Goal: Connect with others: Connect with other users

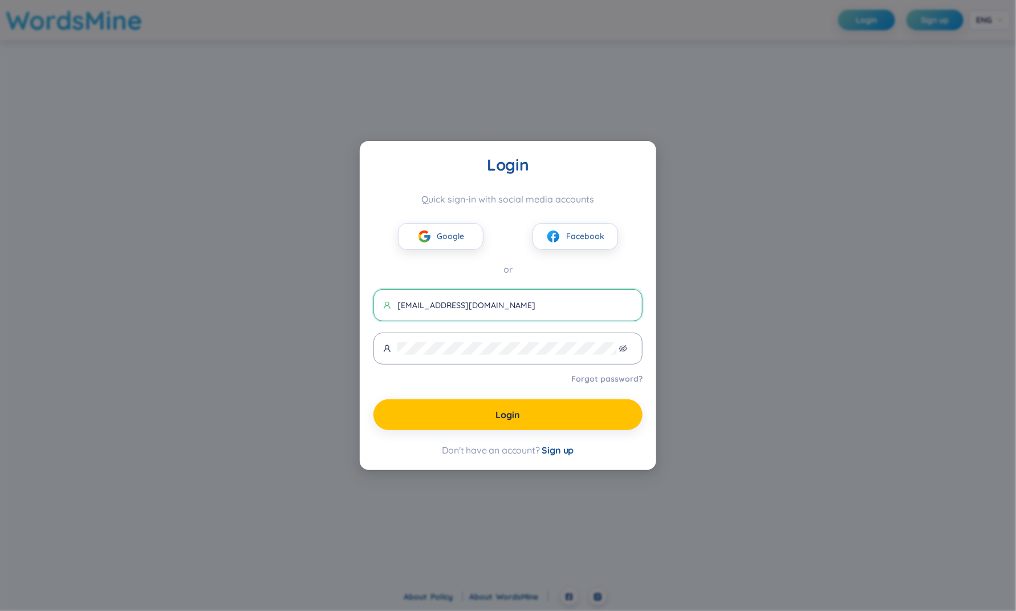
type input "[EMAIL_ADDRESS][DOMAIN_NAME]"
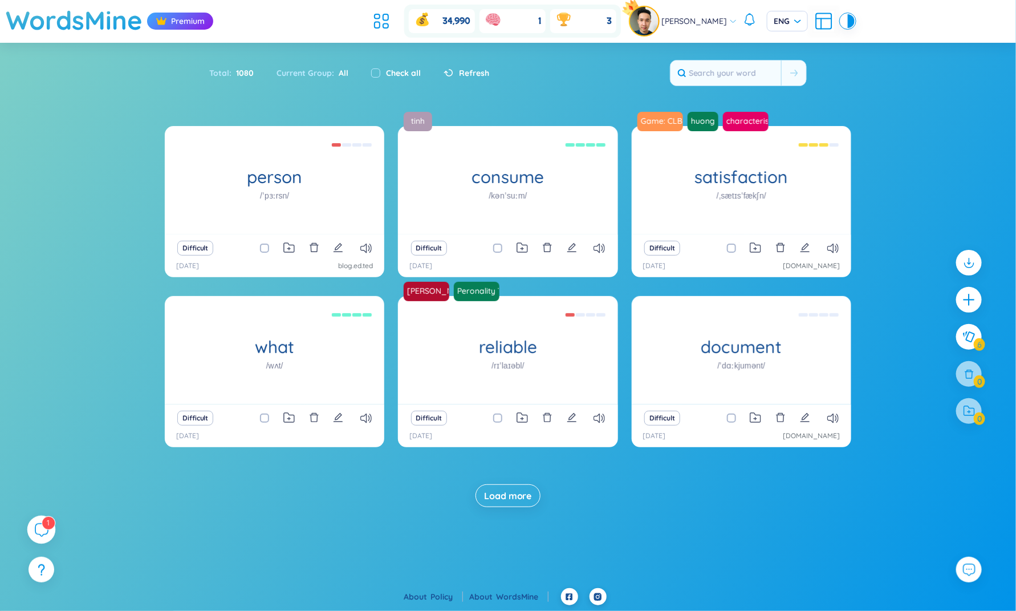
click at [28, 527] on div "1" at bounding box center [41, 530] width 29 height 29
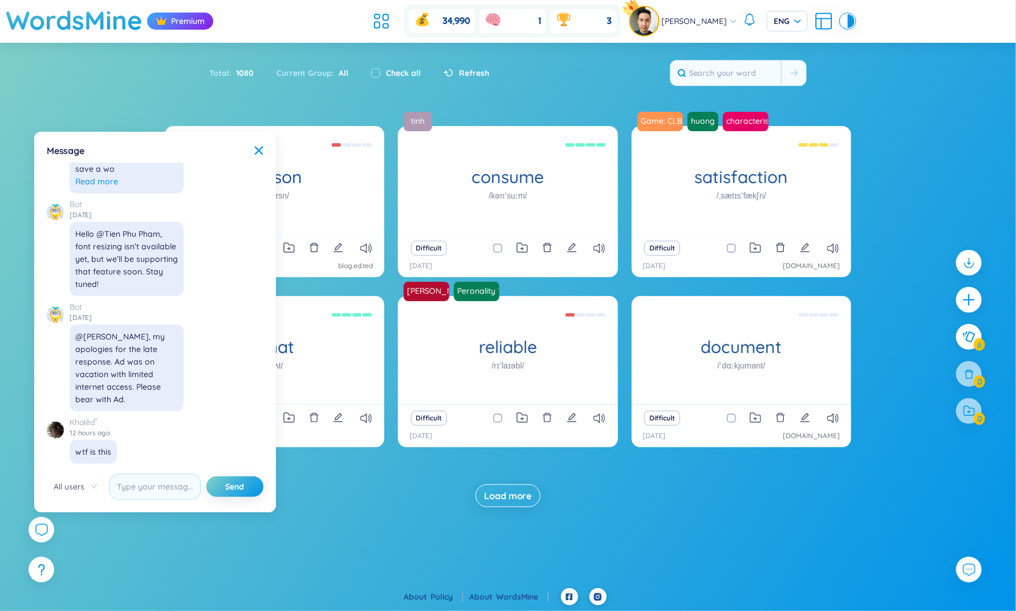
click at [58, 433] on img at bounding box center [55, 430] width 17 height 17
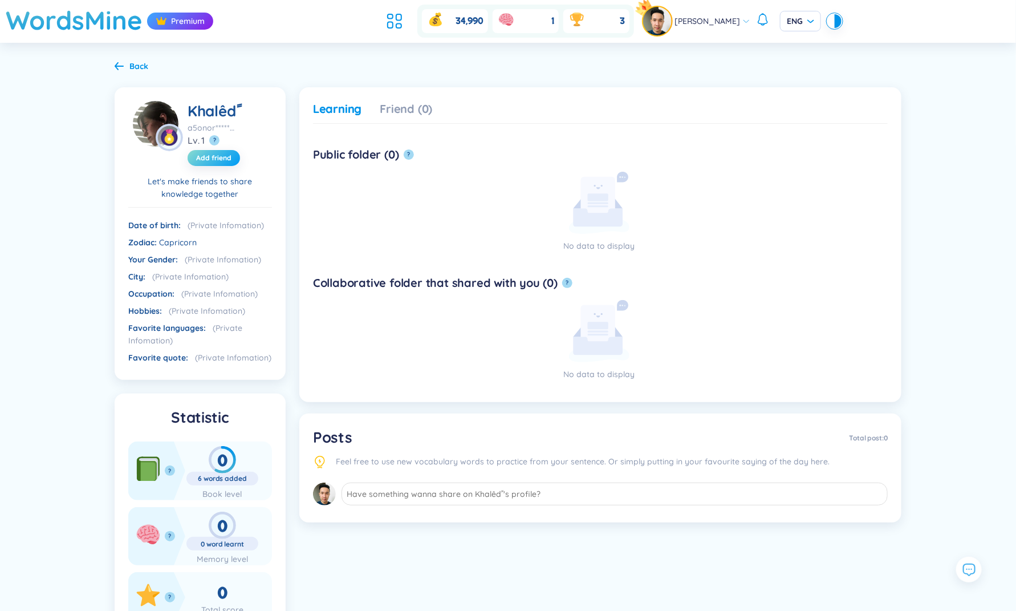
click at [226, 152] on button "Add friend" at bounding box center [214, 158] width 52 height 16
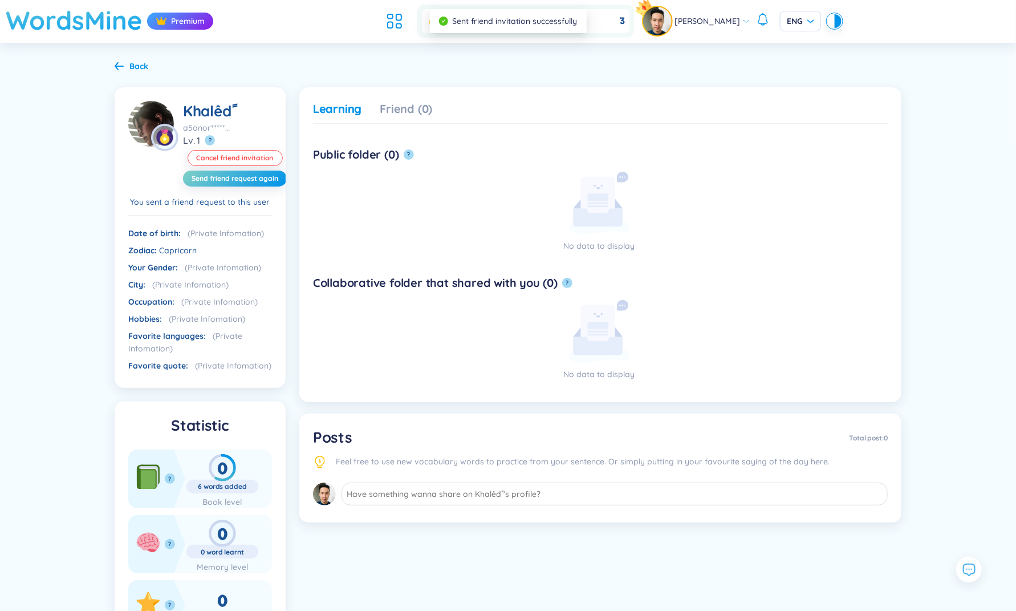
click at [111, 21] on h1 "WordsMine" at bounding box center [74, 20] width 137 height 40
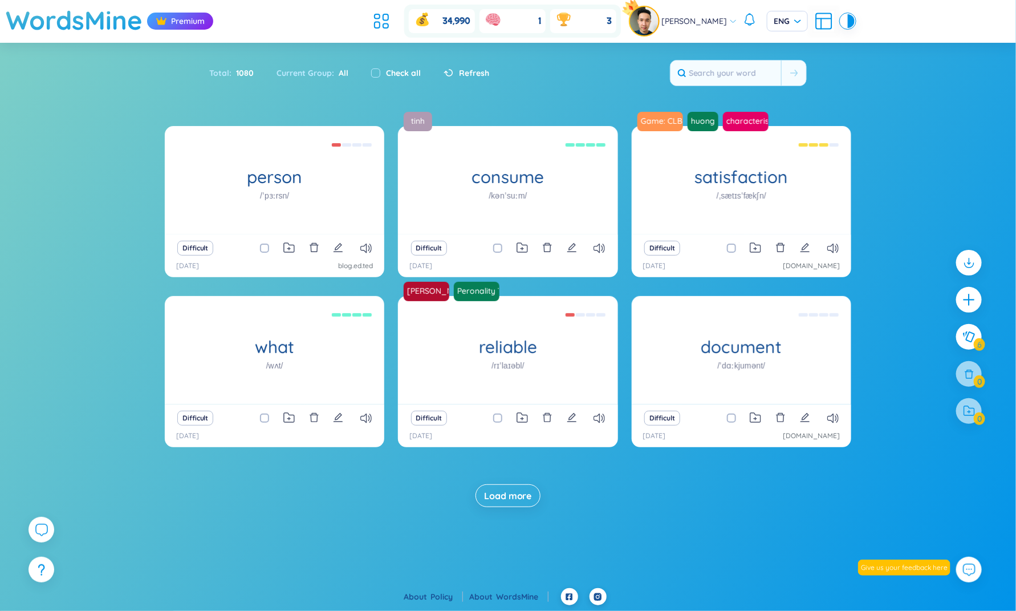
click at [659, 24] on img at bounding box center [644, 21] width 29 height 29
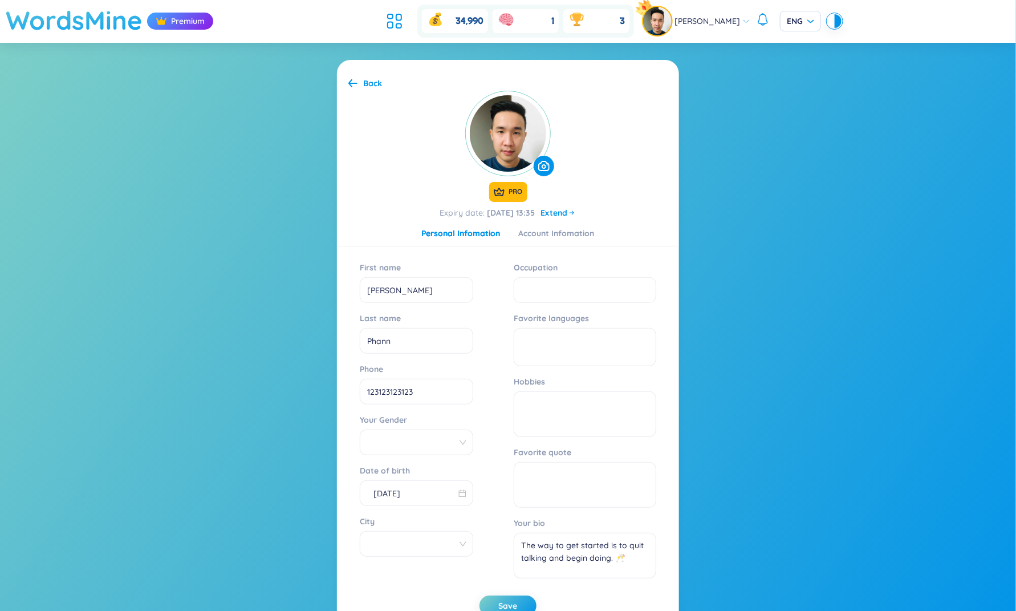
click at [93, 30] on h1 "WordsMine" at bounding box center [74, 20] width 137 height 40
